Goal: Information Seeking & Learning: Compare options

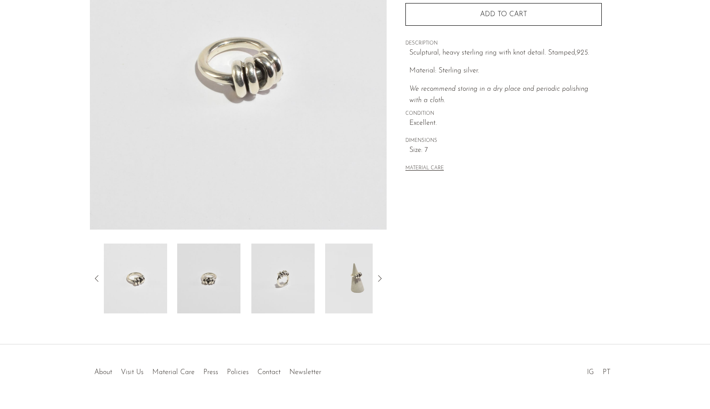
scroll to position [159, 0]
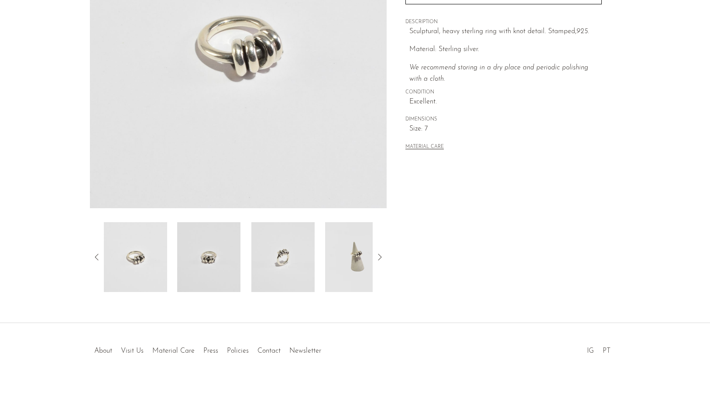
click at [338, 262] on img at bounding box center [356, 257] width 63 height 70
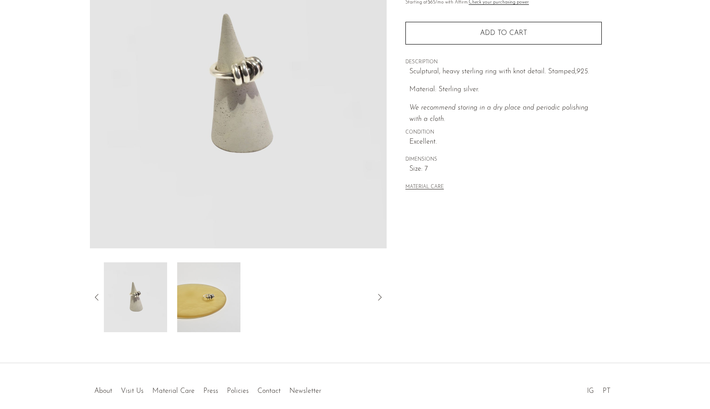
scroll to position [118, 0]
click at [185, 307] on img at bounding box center [208, 298] width 63 height 70
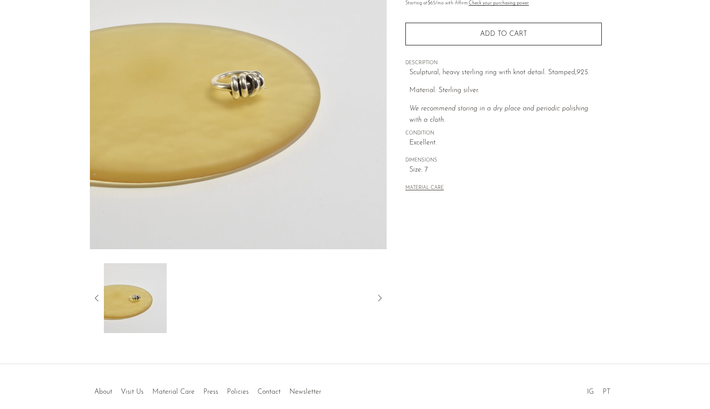
click at [95, 296] on icon at bounding box center [97, 298] width 10 height 10
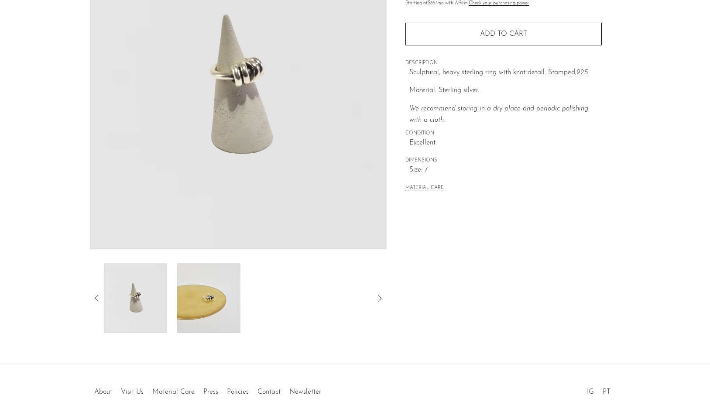
click at [95, 296] on icon at bounding box center [97, 298] width 10 height 10
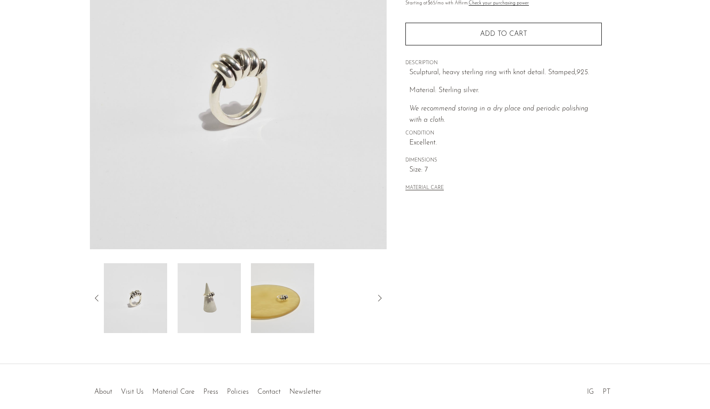
click at [149, 300] on img at bounding box center [134, 298] width 63 height 70
click at [61, 318] on section "Sterling Knot Ring $190" at bounding box center [355, 127] width 710 height 411
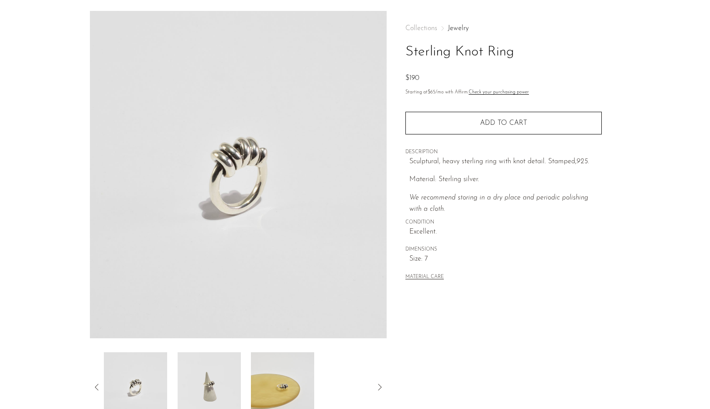
scroll to position [0, 0]
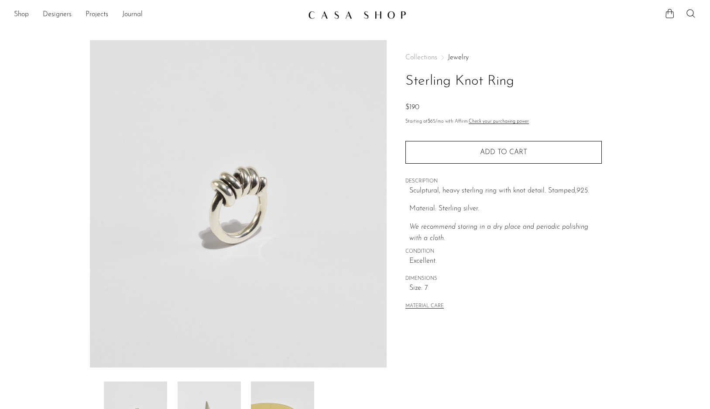
click at [460, 57] on link "Jewelry" at bounding box center [457, 57] width 21 height 7
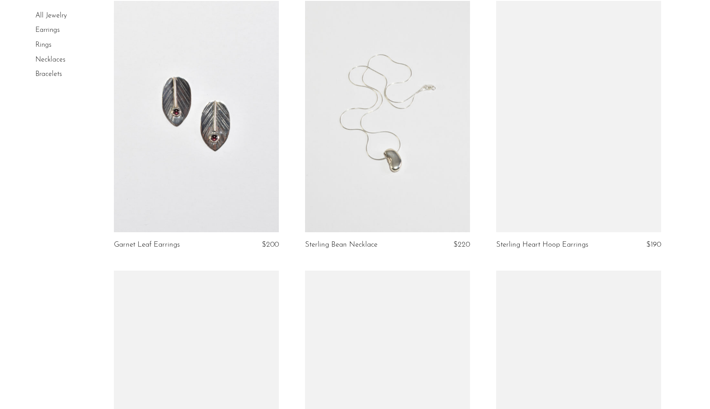
scroll to position [2490, 0]
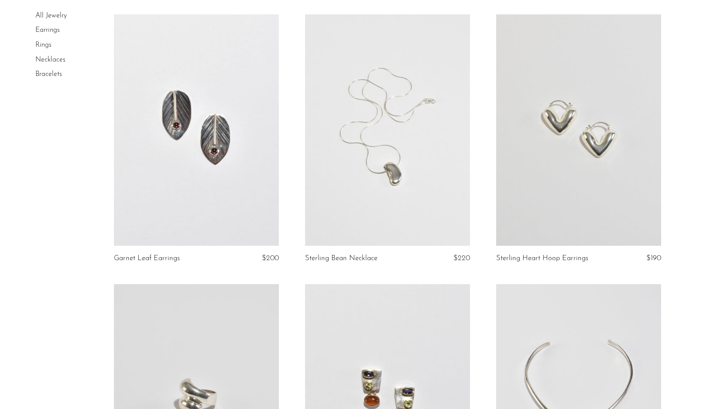
click at [367, 167] on link at bounding box center [387, 129] width 165 height 231
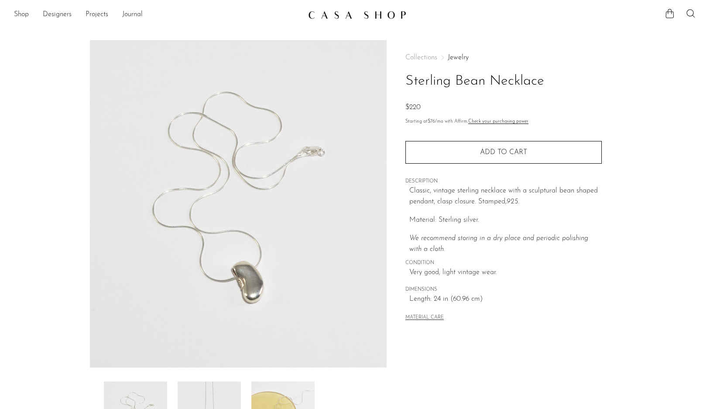
click at [240, 283] on img at bounding box center [238, 203] width 297 height 327
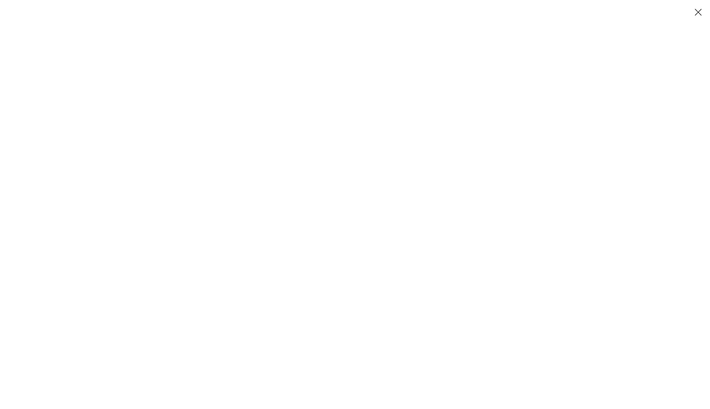
scroll to position [46, 0]
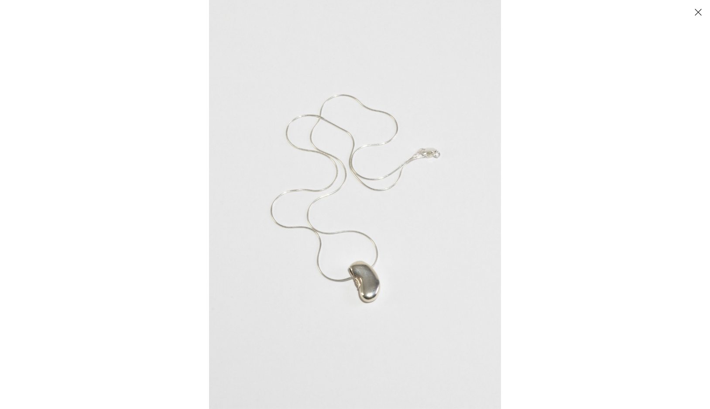
click at [349, 270] on img at bounding box center [355, 204] width 292 height 409
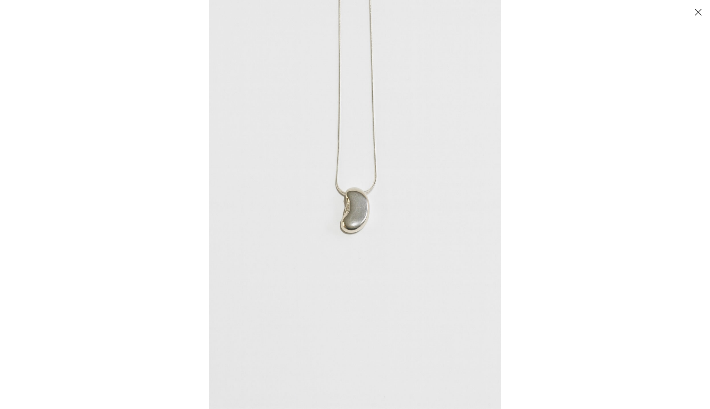
click at [358, 214] on img at bounding box center [355, 204] width 292 height 409
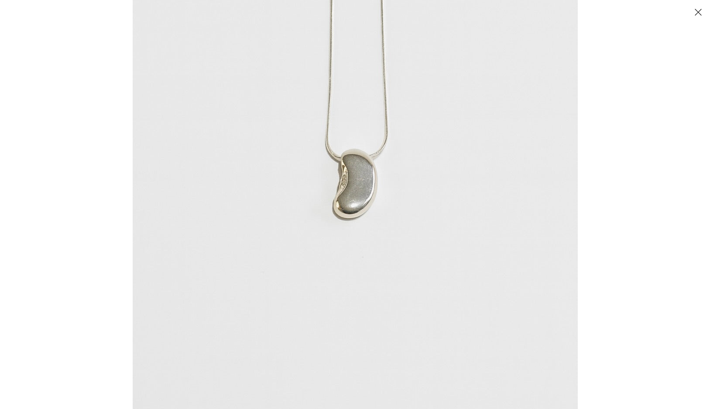
click at [359, 182] on img at bounding box center [355, 174] width 445 height 623
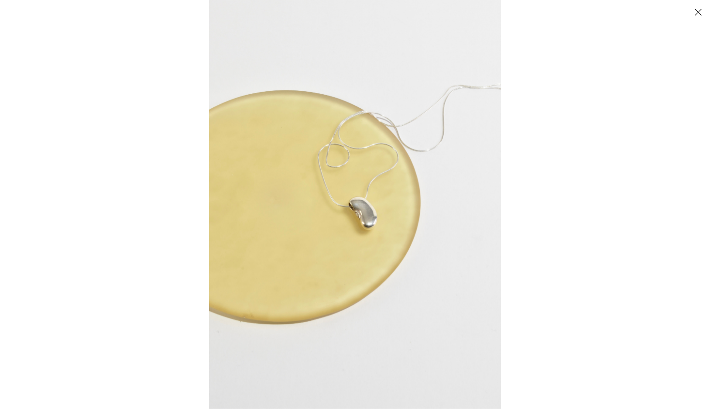
click at [694, 10] on button "Close" at bounding box center [697, 11] width 15 height 15
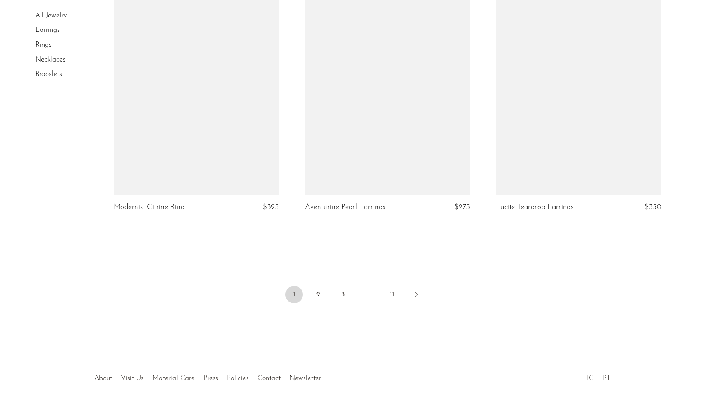
scroll to position [3080, 0]
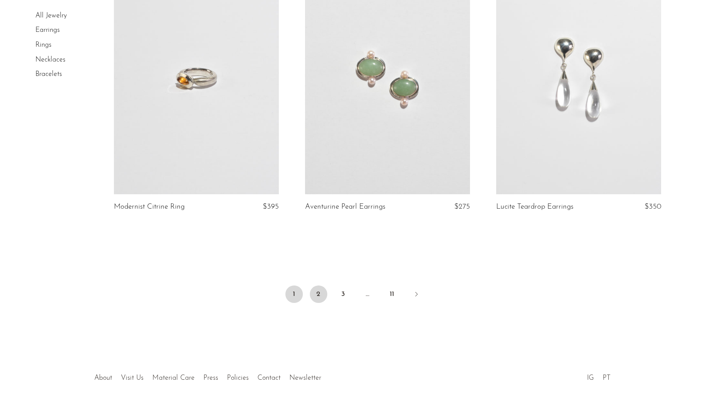
click at [321, 299] on link "2" at bounding box center [318, 293] width 17 height 17
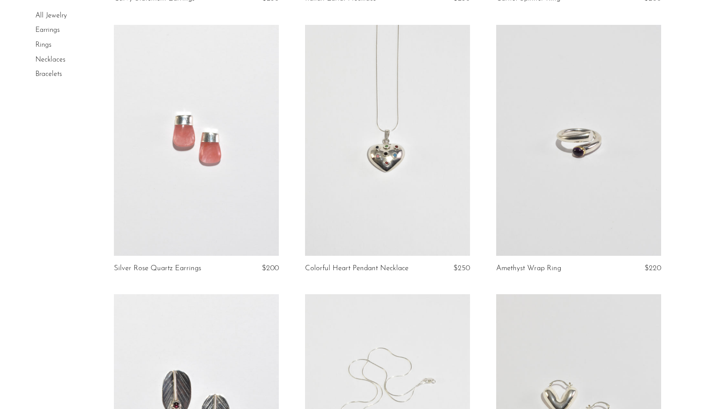
scroll to position [2209, 0]
click at [350, 171] on link at bounding box center [387, 142] width 165 height 231
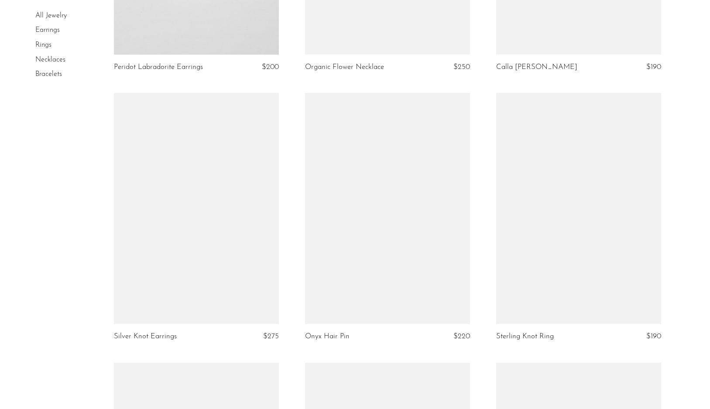
scroll to position [794, 0]
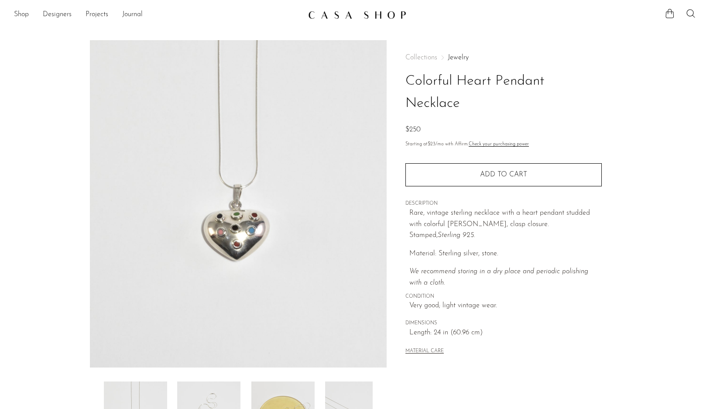
click at [241, 225] on img at bounding box center [238, 203] width 297 height 327
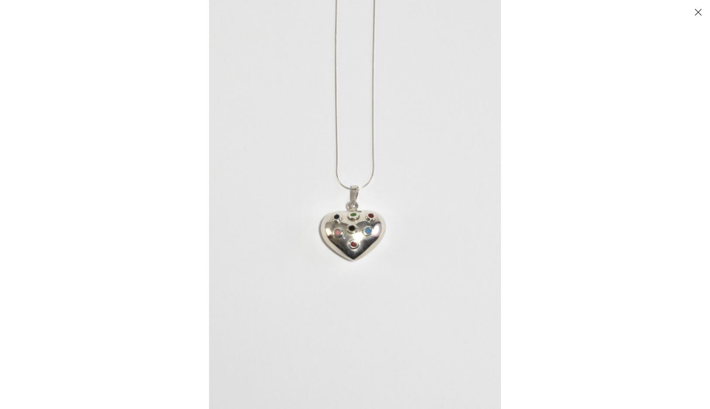
click at [359, 216] on img at bounding box center [355, 204] width 292 height 409
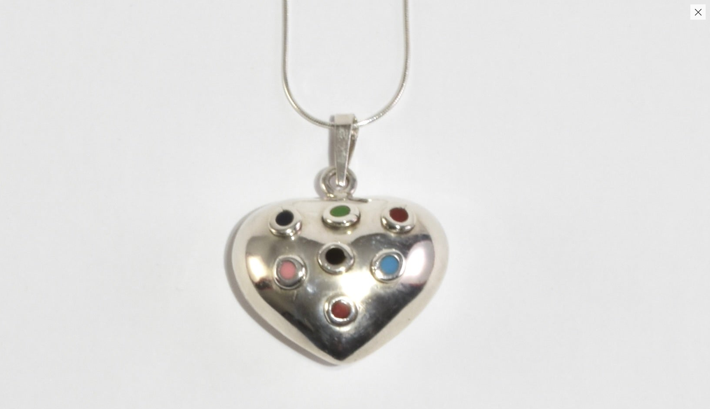
click at [338, 256] on img at bounding box center [346, 177] width 972 height 1360
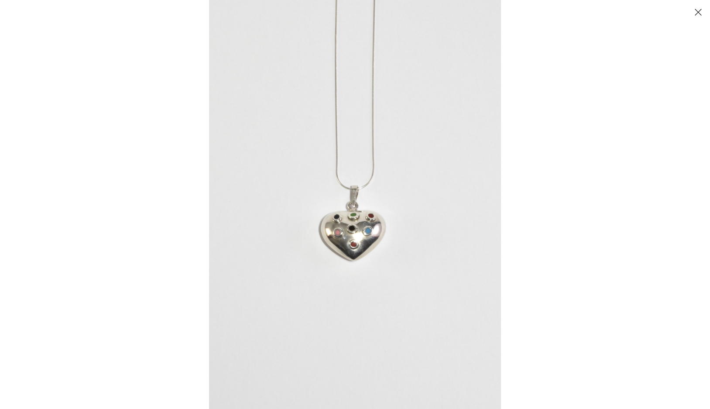
click at [700, 7] on button "Close" at bounding box center [697, 11] width 15 height 15
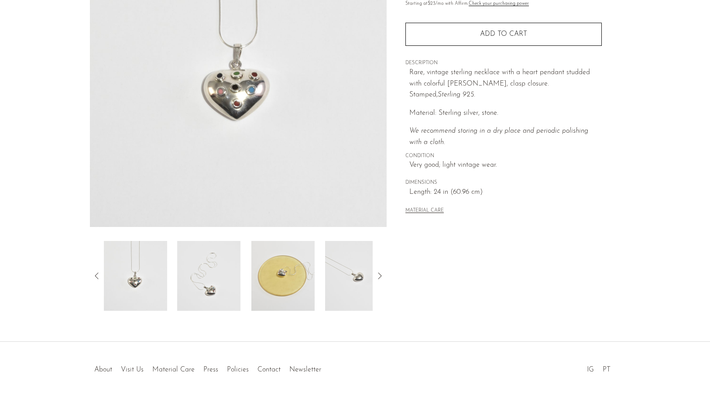
scroll to position [159, 0]
